Goal: Information Seeking & Learning: Learn about a topic

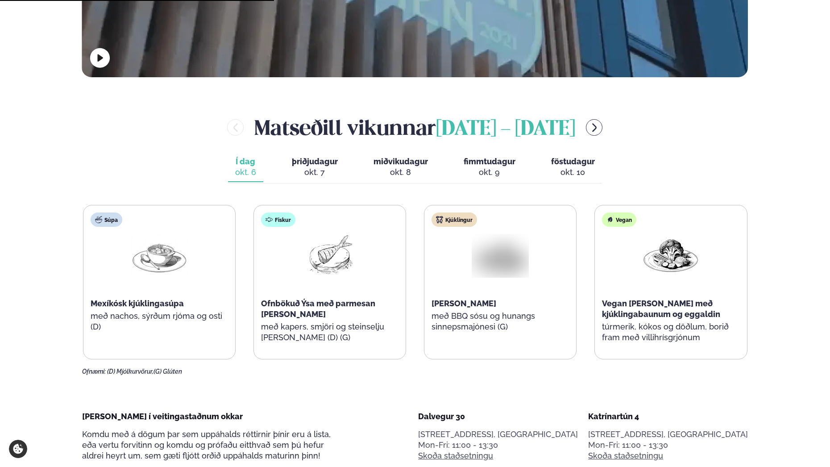
scroll to position [491, 0]
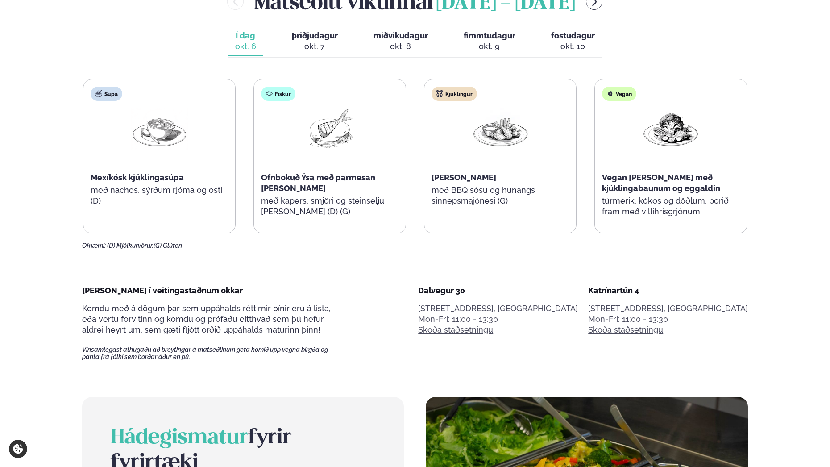
click at [319, 46] on div "okt. 7" at bounding box center [315, 46] width 46 height 11
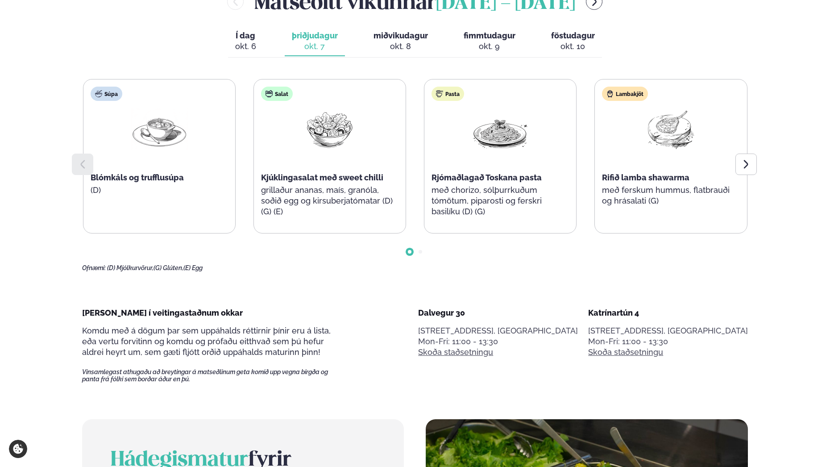
click at [294, 159] on div "Salat Kjúklingasalat með sweet chilli grillaður ananas, maís, granóla, soðið eg…" at bounding box center [330, 155] width 152 height 153
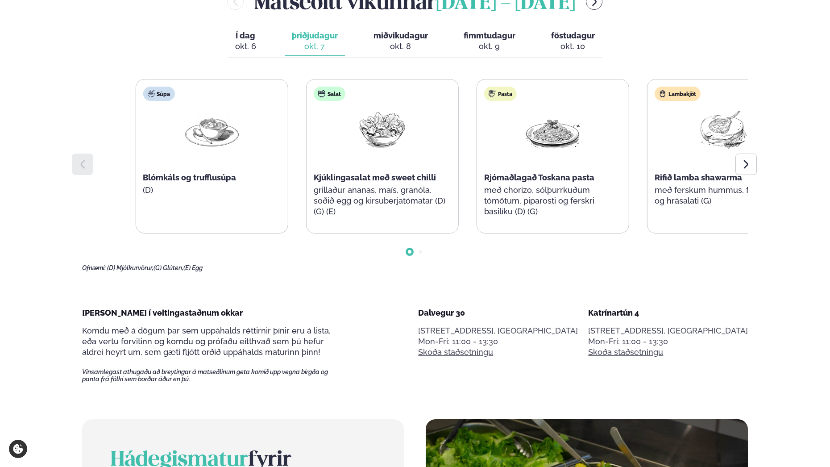
click at [432, 214] on div "Salat Kjúklingasalat með sweet chilli grillaður ananas, maís, granóla, soðið eg…" at bounding box center [383, 155] width 152 height 153
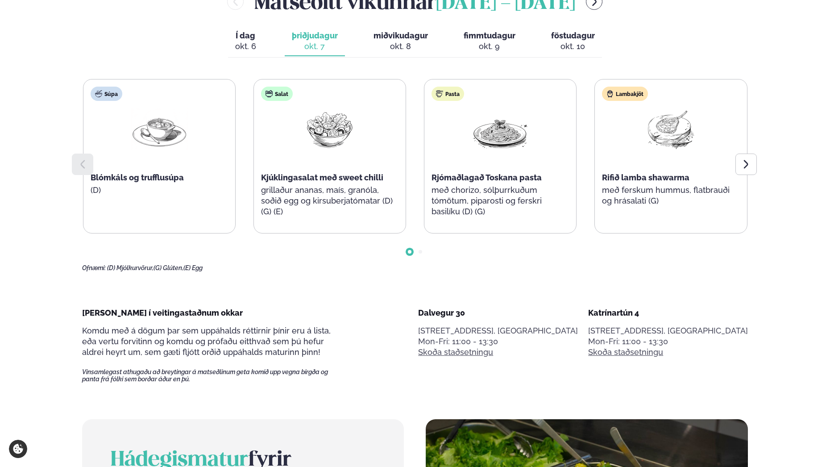
click at [408, 45] on div "okt. 8" at bounding box center [400, 46] width 54 height 11
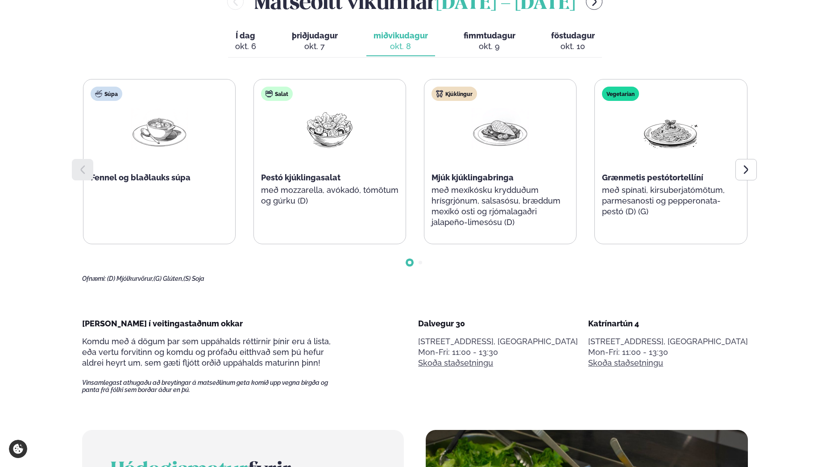
click at [481, 50] on div "okt. 9" at bounding box center [490, 46] width 52 height 11
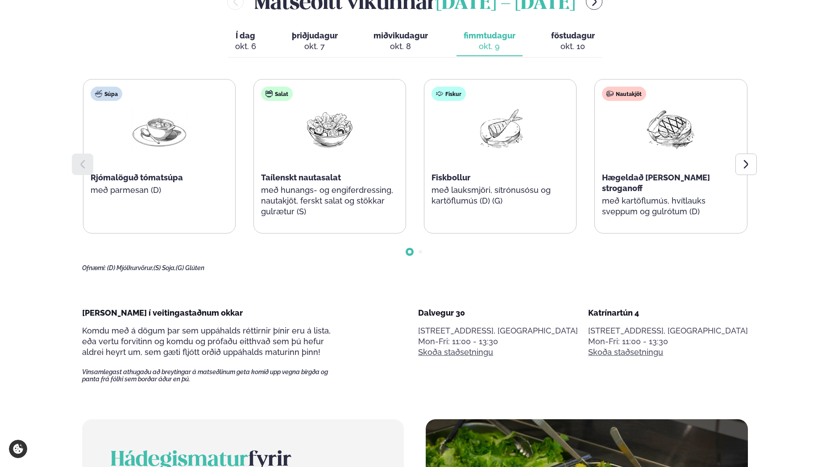
click at [437, 48] on div "Í dag Í d. [DATE] þriðjudagur þri. [DATE] miðvikudagur mið. [DATE] fimmtudagur …" at bounding box center [415, 42] width 374 height 31
click at [393, 39] on span "miðvikudagur" at bounding box center [400, 35] width 54 height 9
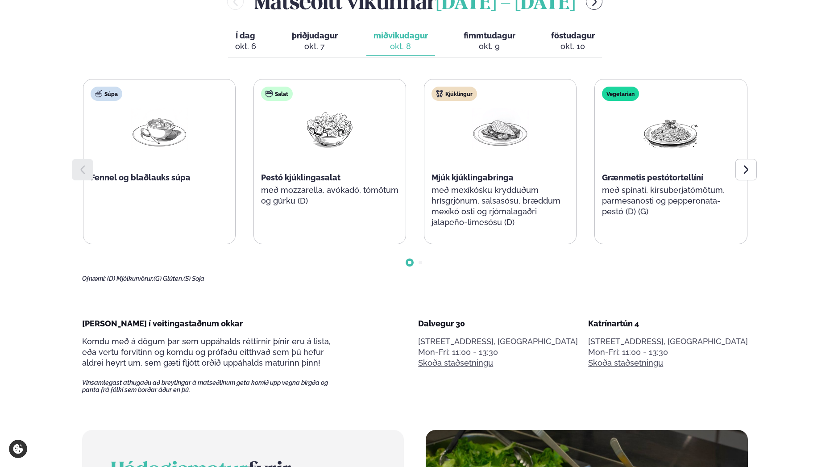
click at [500, 39] on span "fimmtudagur" at bounding box center [490, 35] width 52 height 9
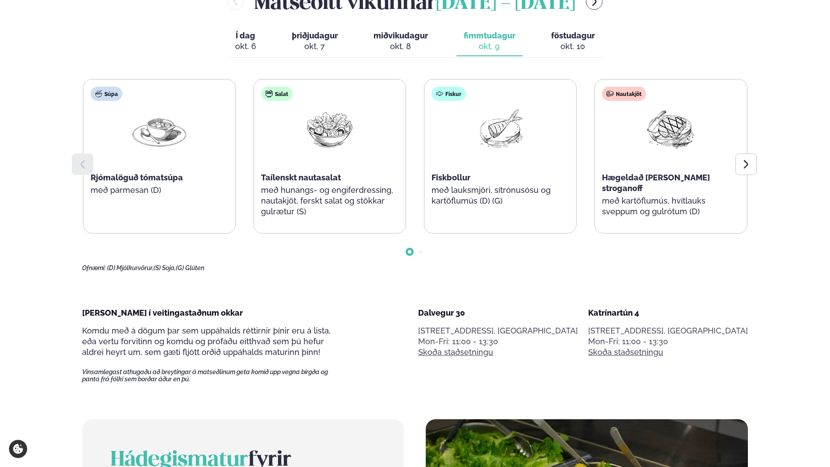
click at [404, 46] on div "okt. 8" at bounding box center [400, 46] width 54 height 11
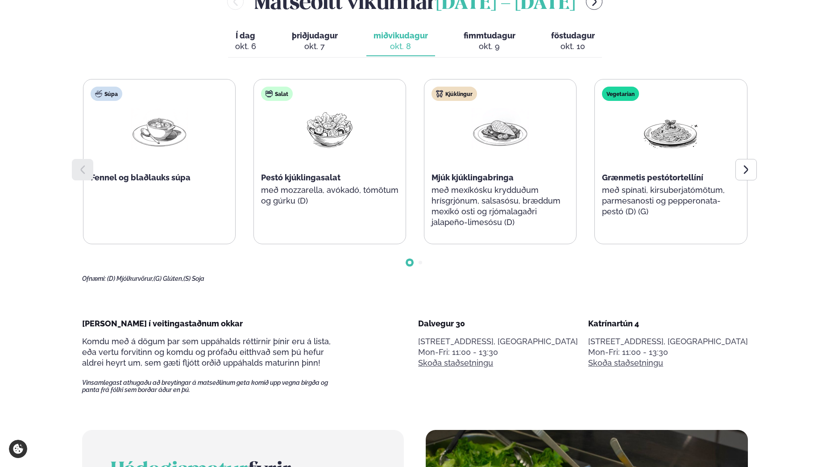
click at [501, 225] on div "Kjúklingur Mjúk kjúklingabringa með mexíkósku krydduðum hrísgrjónum, salsasósu,…" at bounding box center [500, 161] width 152 height 164
click at [475, 168] on div "Kjúklingur Mjúk kjúklingabringa með mexíkósku krydduðum hrísgrjónum, salsasósu,…" at bounding box center [500, 161] width 152 height 164
click at [539, 196] on div "Kjúklingur Mjúk kjúklingabringa með mexíkósku krydduðum hrísgrjónum, salsasósu,…" at bounding box center [500, 161] width 152 height 164
click at [498, 41] on div "okt. 9" at bounding box center [490, 46] width 52 height 11
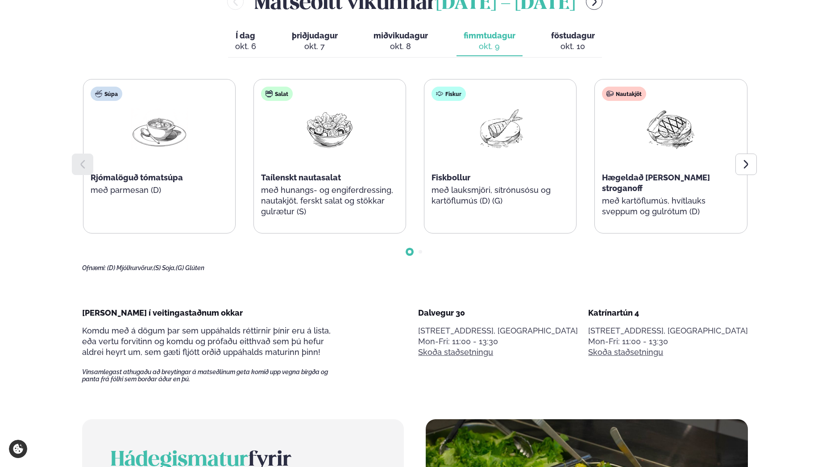
click at [452, 173] on div "Fiskur Fiskbollur með lauksmjöri, sítrónusósu og kartöflumús (D) (G)" at bounding box center [500, 150] width 152 height 143
click at [552, 43] on div "okt. 10" at bounding box center [573, 46] width 44 height 11
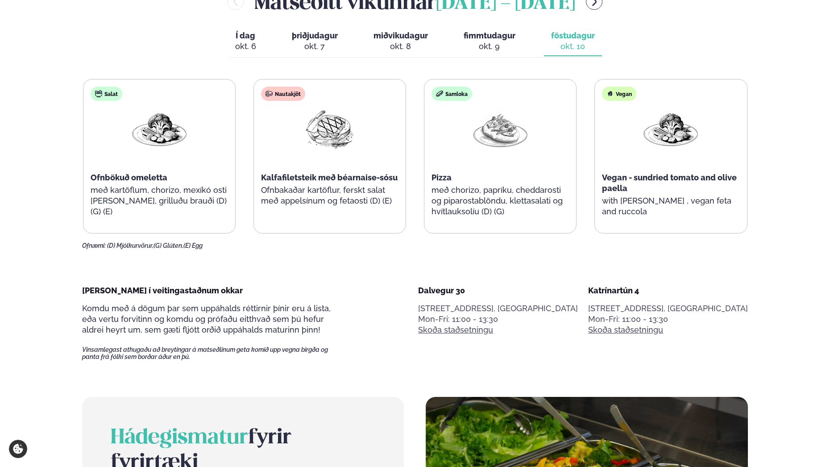
click at [459, 243] on div "Salat Ofnbökuð omeletta með kartöflum, chorizo, mexíkó osti [PERSON_NAME], gril…" at bounding box center [415, 164] width 666 height 170
click at [452, 183] on div "Samloka Pizza með chorizo, papríku, cheddarosti og piparostablöndu, klettasalat…" at bounding box center [500, 155] width 152 height 153
click at [452, 183] on div "Pizza" at bounding box center [499, 177] width 137 height 11
click at [291, 187] on p "Ofnbakaðar kartöflur, ferskt salat með appelsínum og fetaosti (D) (E)" at bounding box center [329, 195] width 137 height 21
click at [466, 317] on div "[PERSON_NAME] í veitingastaðnum okkar Komdu með á dögum þar sem uppáhalds rétti…" at bounding box center [415, 322] width 666 height 75
